Goal: Task Accomplishment & Management: Manage account settings

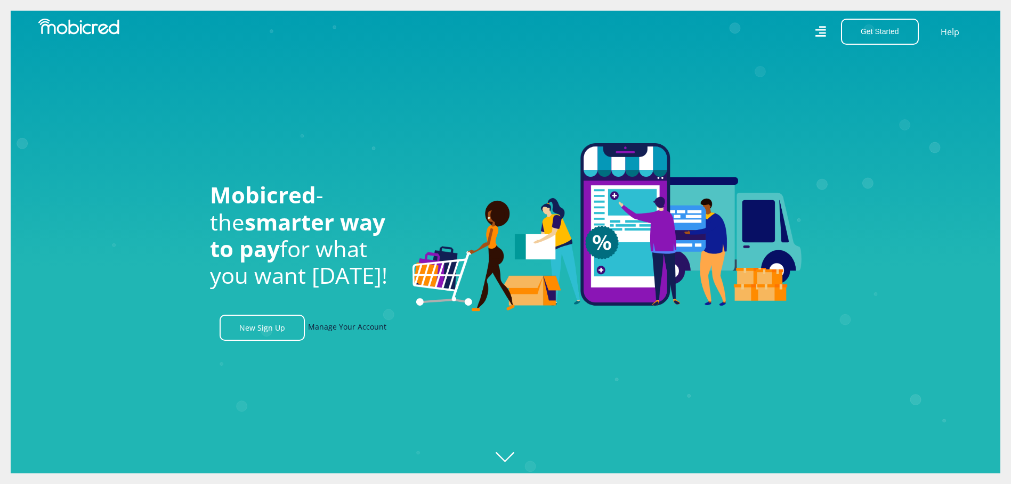
scroll to position [0, 1975]
click at [361, 331] on link "Manage Your Account" at bounding box center [347, 328] width 78 height 26
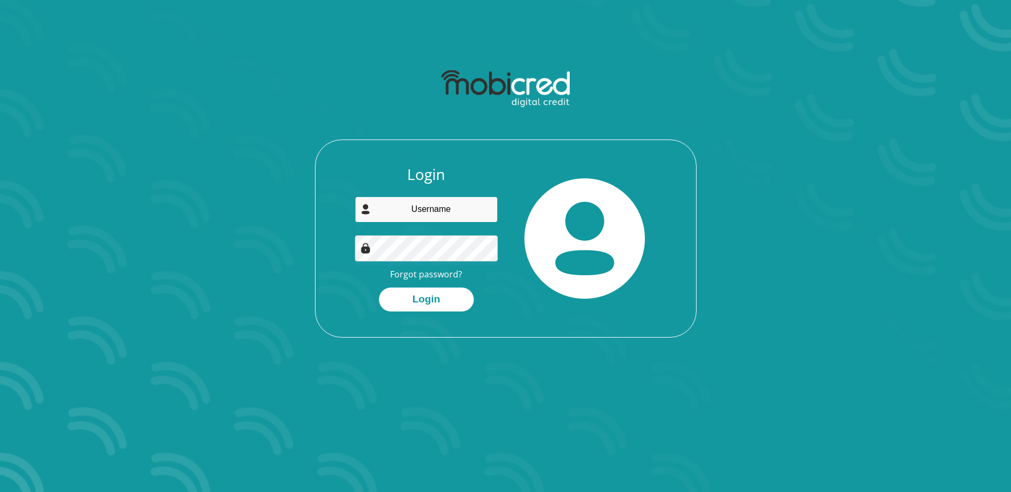
click at [465, 208] on input "email" at bounding box center [426, 210] width 143 height 26
type input "[PERSON_NAME][EMAIL_ADDRESS][DOMAIN_NAME]"
click at [425, 295] on button "Login" at bounding box center [426, 300] width 95 height 24
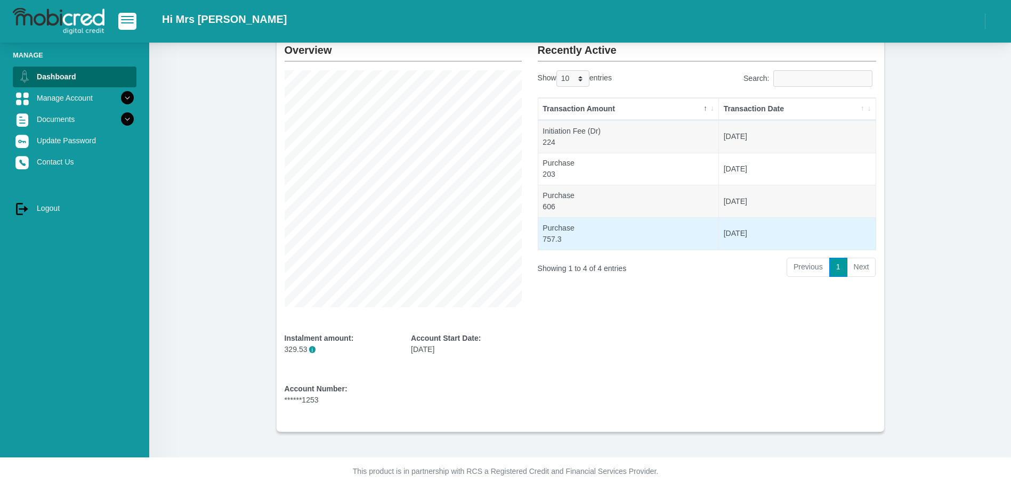
scroll to position [68, 0]
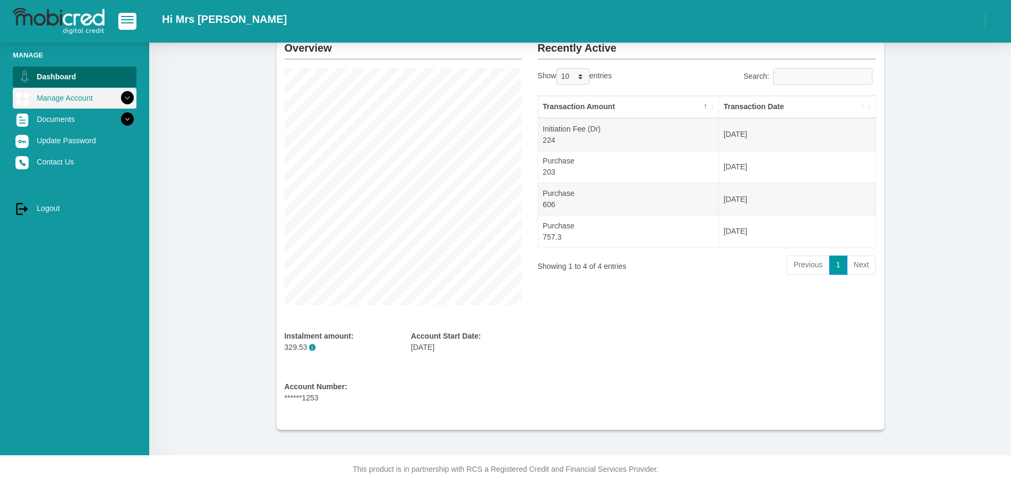
click at [56, 99] on link "Manage Account" at bounding box center [75, 98] width 124 height 20
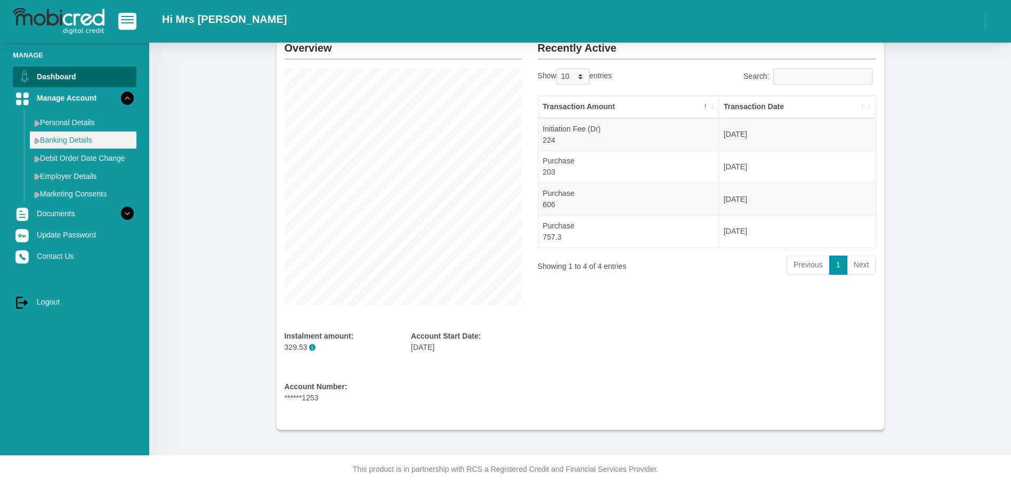
click at [55, 139] on link "Banking Details" at bounding box center [83, 140] width 107 height 17
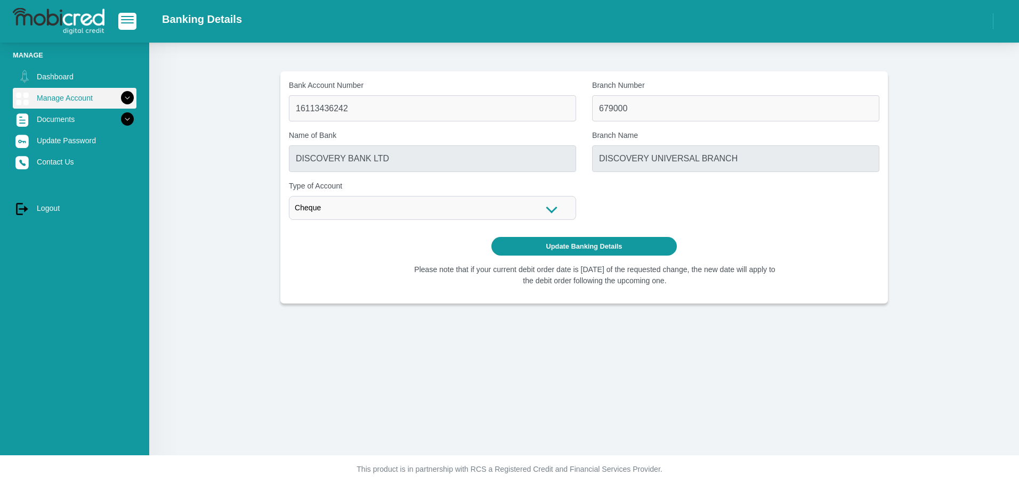
click at [67, 95] on link "Manage Account" at bounding box center [75, 98] width 124 height 20
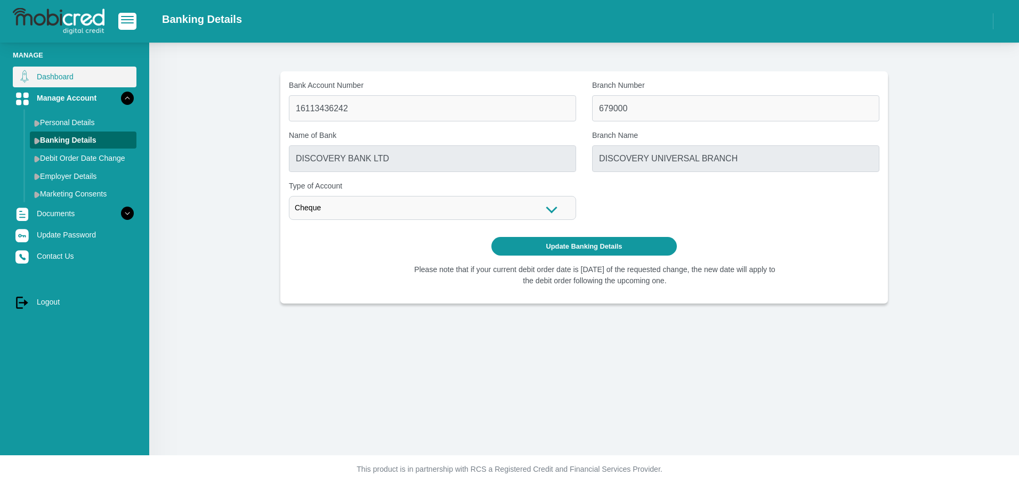
click at [54, 77] on link "Dashboard" at bounding box center [75, 77] width 124 height 20
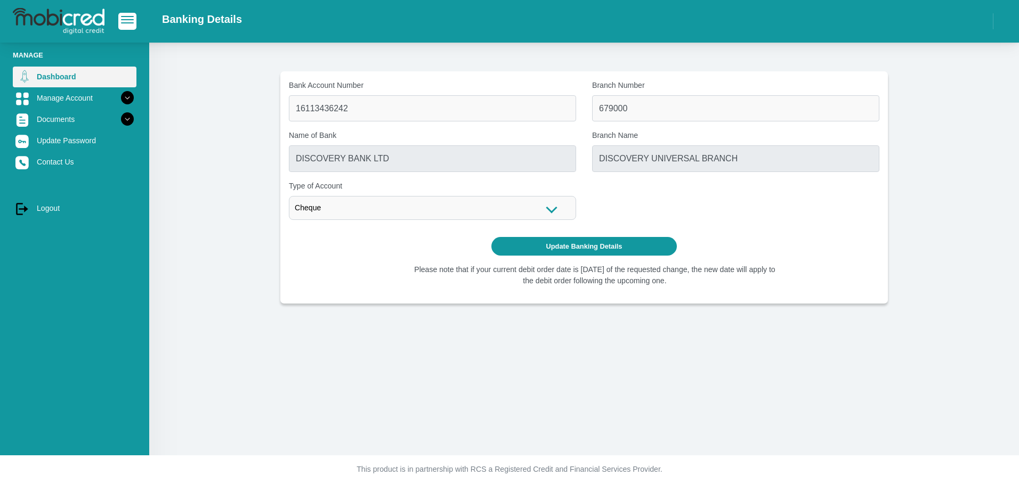
click at [54, 77] on link "Dashboard" at bounding box center [75, 77] width 124 height 20
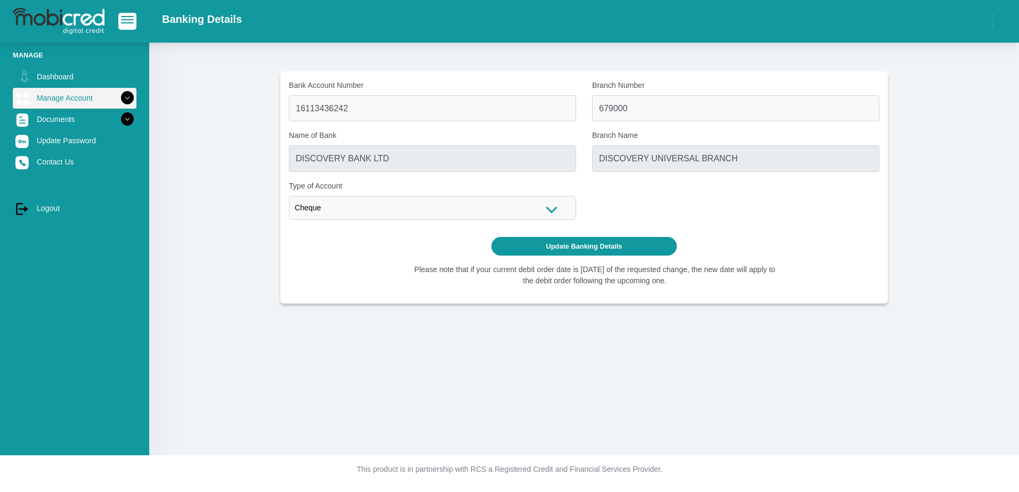
click at [54, 96] on link "Manage Account" at bounding box center [75, 98] width 124 height 20
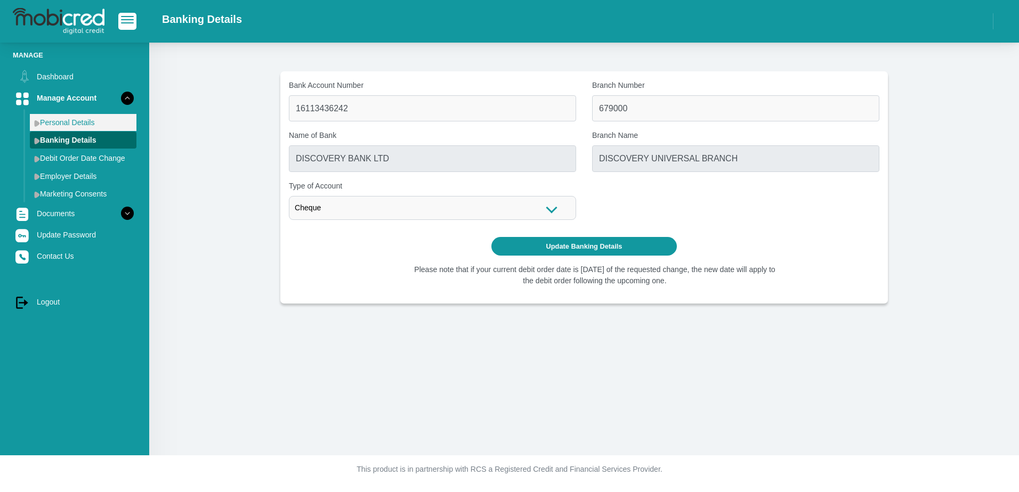
click at [50, 120] on link "Personal Details" at bounding box center [83, 122] width 107 height 17
click at [62, 138] on link "Banking Details" at bounding box center [83, 140] width 107 height 17
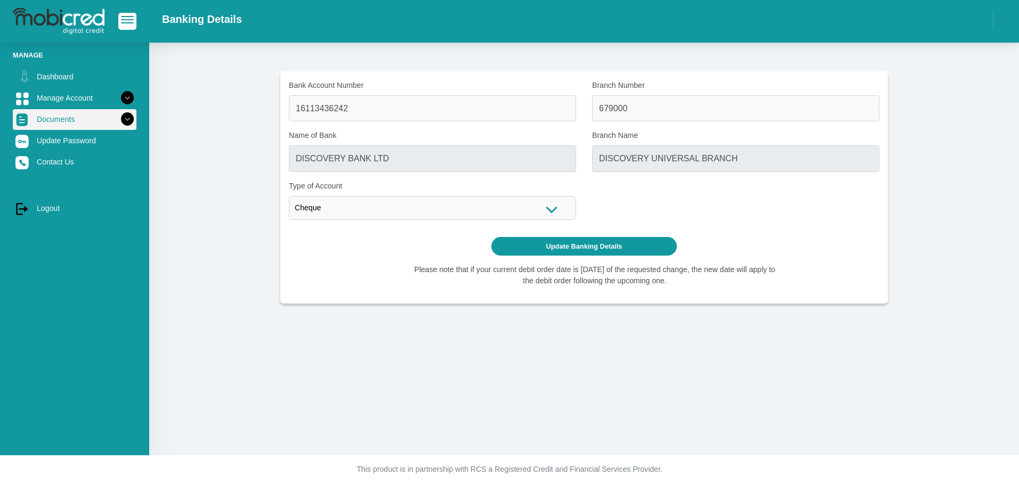
click at [49, 120] on link "Documents" at bounding box center [75, 119] width 124 height 20
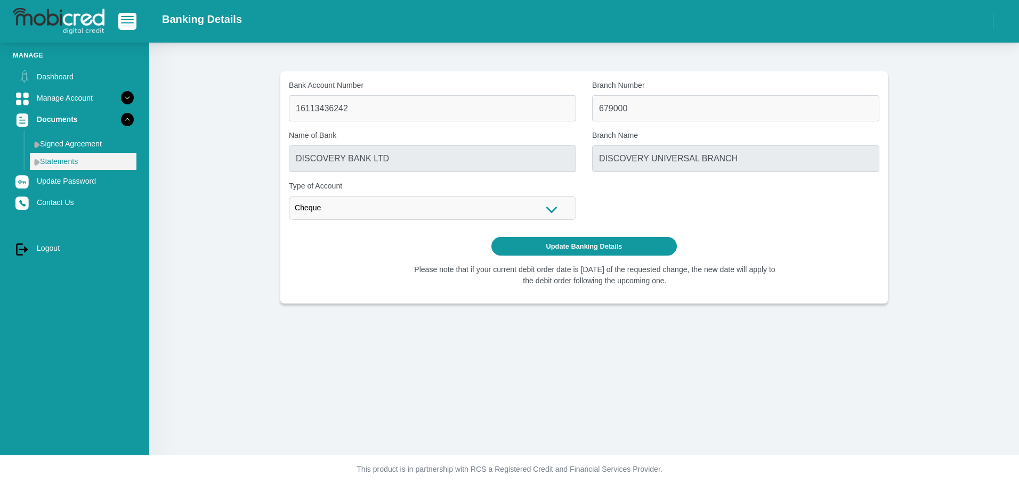
click at [60, 159] on link "Statements" at bounding box center [83, 161] width 107 height 17
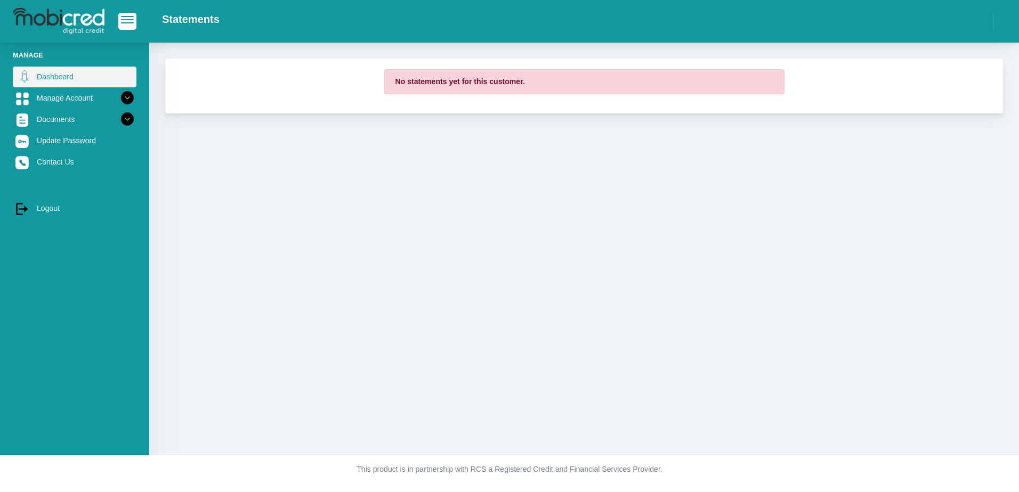
click at [50, 75] on link "Dashboard" at bounding box center [75, 77] width 124 height 20
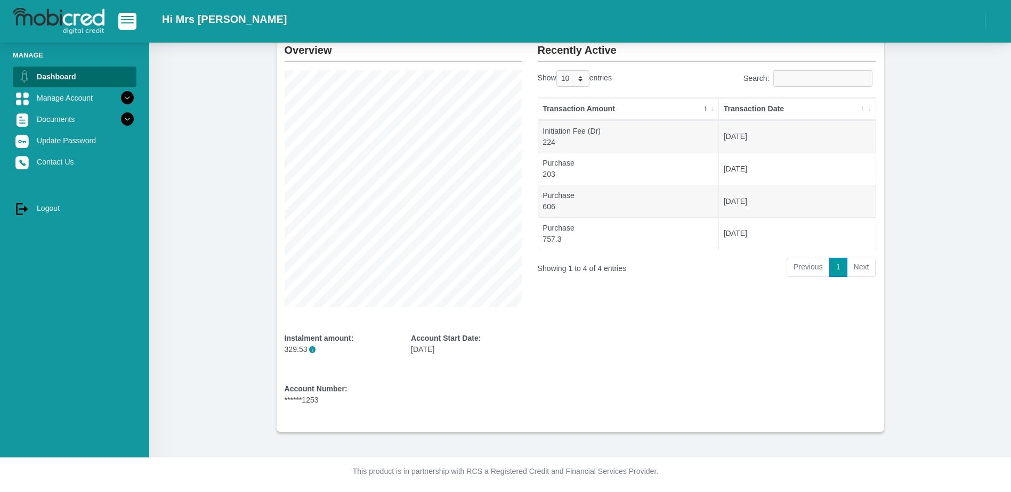
scroll to position [68, 0]
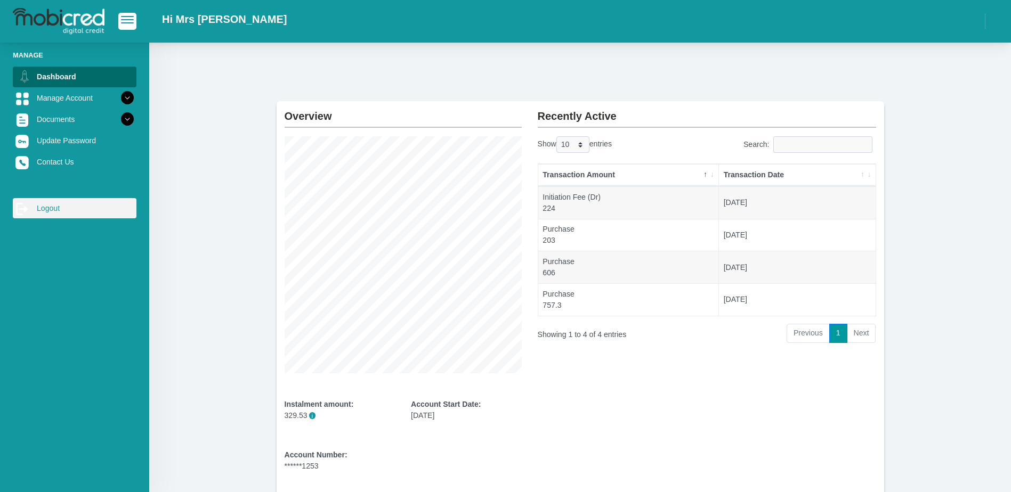
click at [50, 211] on link "log out Logout" at bounding box center [75, 208] width 124 height 20
